Goal: Task Accomplishment & Management: Manage account settings

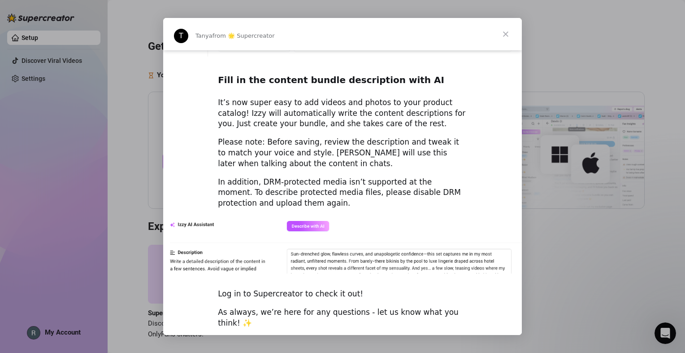
scroll to position [1211, 0]
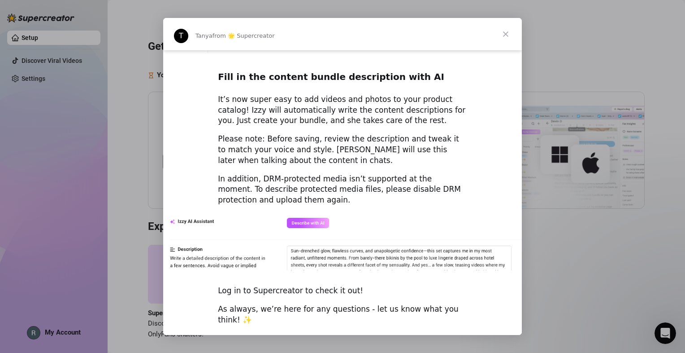
click at [503, 31] on span "Close" at bounding box center [506, 34] width 32 height 32
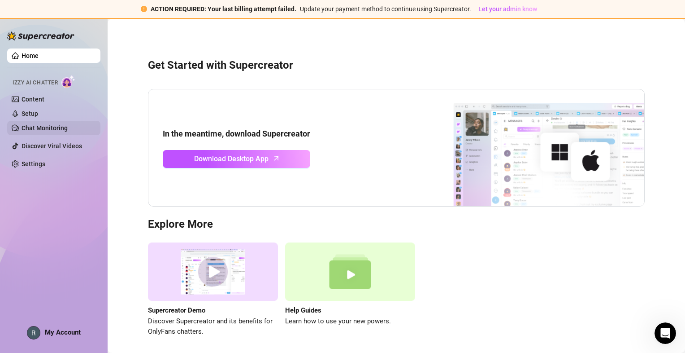
click at [49, 128] on link "Chat Monitoring" at bounding box center [45, 127] width 46 height 7
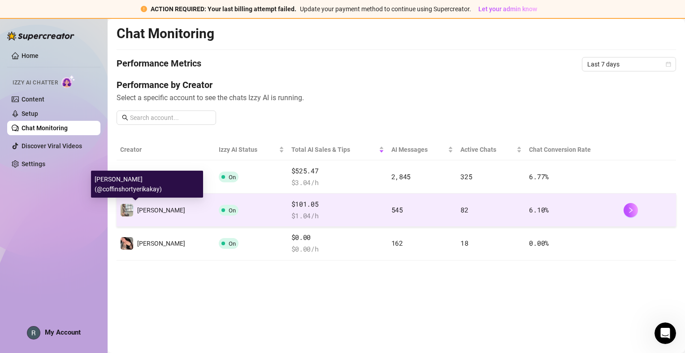
click at [122, 211] on img at bounding box center [127, 210] width 13 height 13
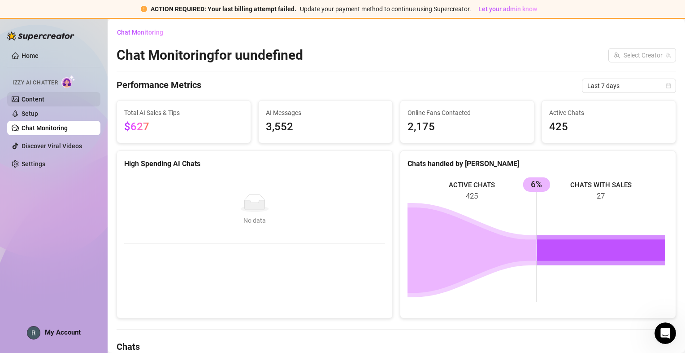
click at [35, 101] on link "Content" at bounding box center [33, 99] width 23 height 7
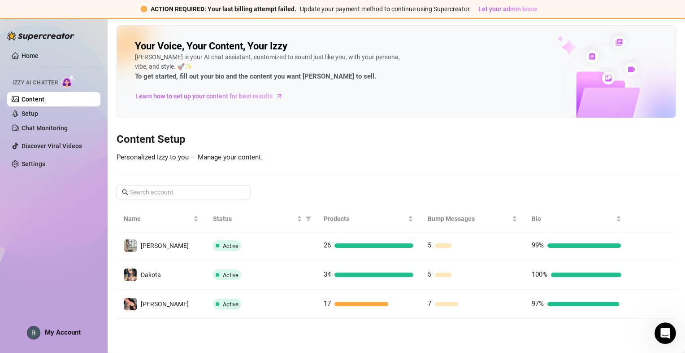
click at [35, 80] on span "Izzy AI Chatter" at bounding box center [35, 82] width 45 height 9
click at [27, 52] on link "Home" at bounding box center [30, 55] width 17 height 7
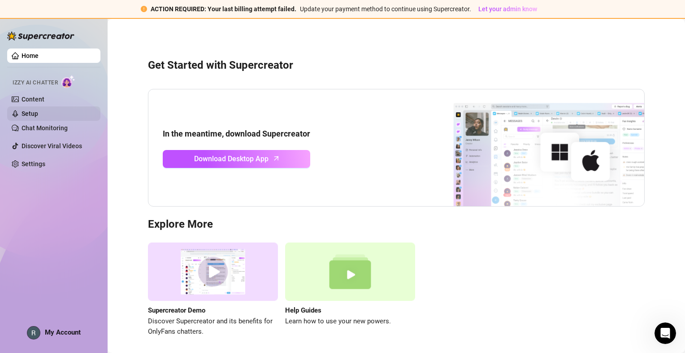
click at [28, 114] on link "Setup" at bounding box center [30, 113] width 17 height 7
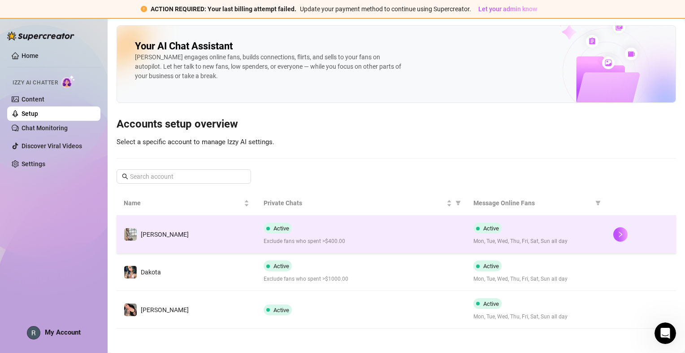
click at [174, 237] on td "[PERSON_NAME]" at bounding box center [187, 234] width 140 height 38
